Goal: Find specific page/section: Find specific page/section

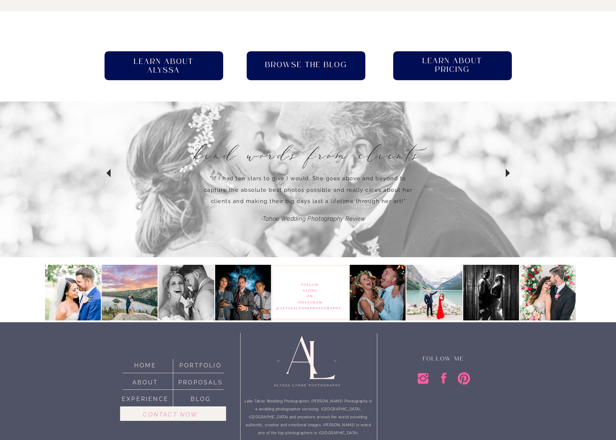
scroll to position [535, 0]
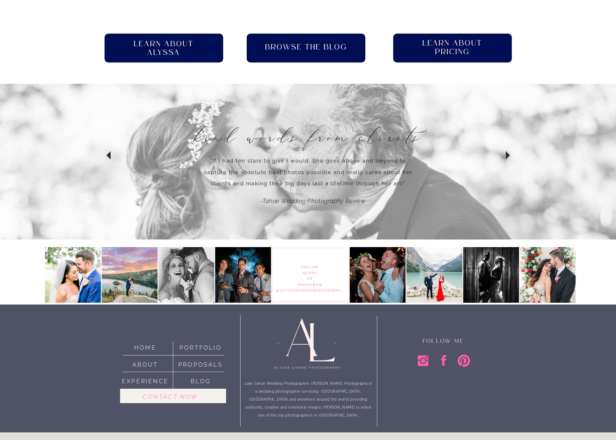
click at [165, 178] on div at bounding box center [173, 396] width 106 height 14
click at [165, 178] on nav "Contact now" at bounding box center [170, 396] width 89 height 8
click at [164, 178] on nav "Contact now" at bounding box center [170, 396] width 89 height 8
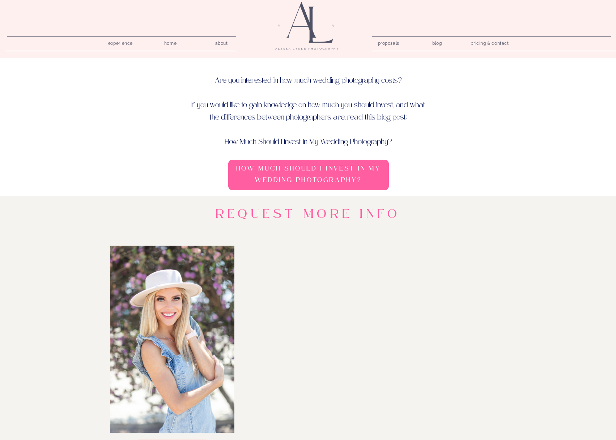
click at [169, 43] on nav "home" at bounding box center [170, 42] width 21 height 7
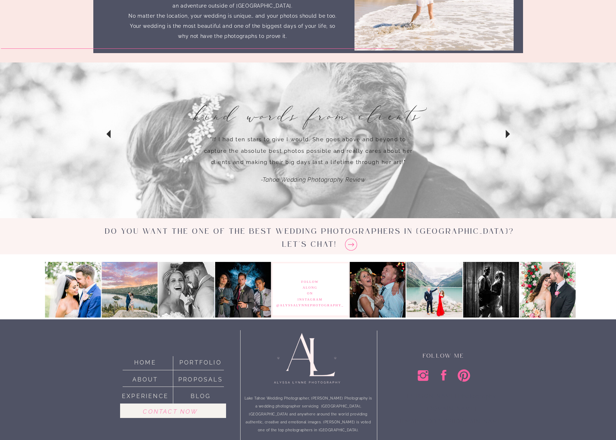
scroll to position [1995, 0]
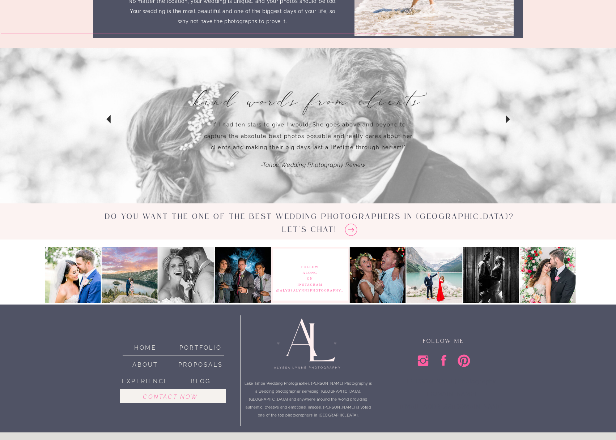
click at [166, 396] on nav "Contact now" at bounding box center [170, 396] width 89 height 8
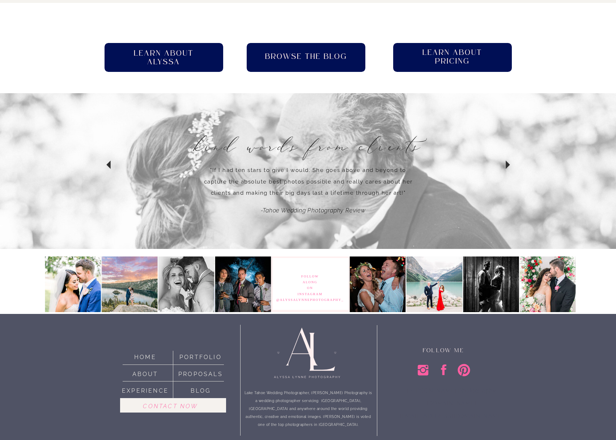
scroll to position [535, 0]
